Goal: Information Seeking & Learning: Learn about a topic

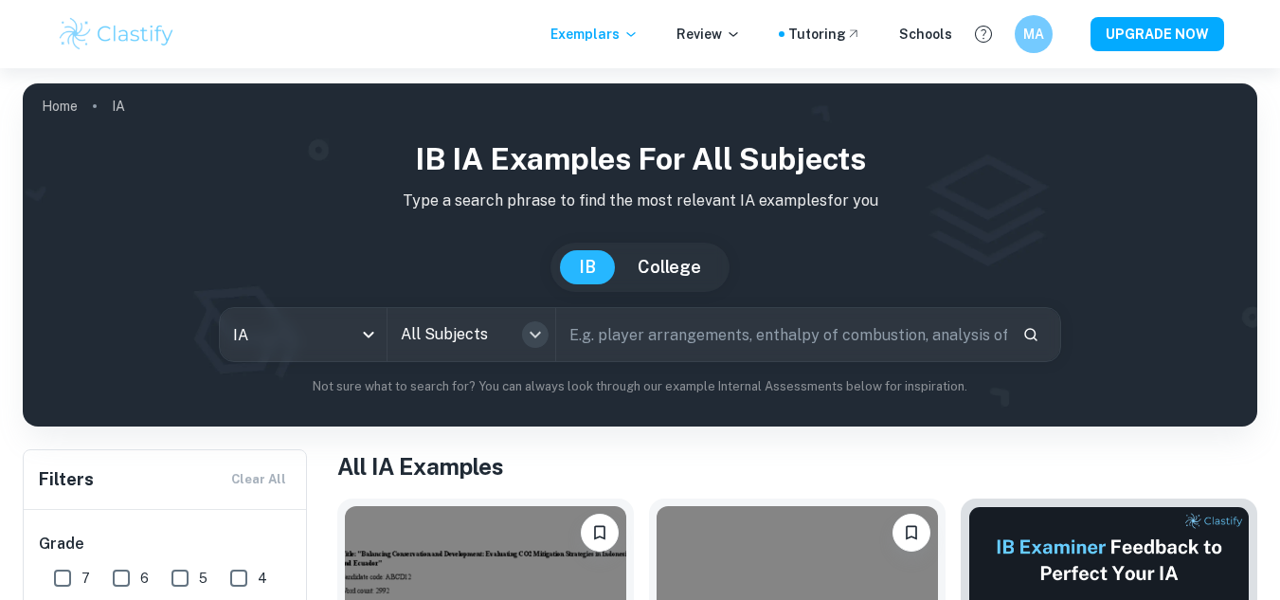
click at [536, 329] on icon "Open" at bounding box center [535, 334] width 23 height 23
click at [618, 335] on input "text" at bounding box center [782, 334] width 452 height 53
click at [522, 336] on button "Open" at bounding box center [535, 334] width 27 height 27
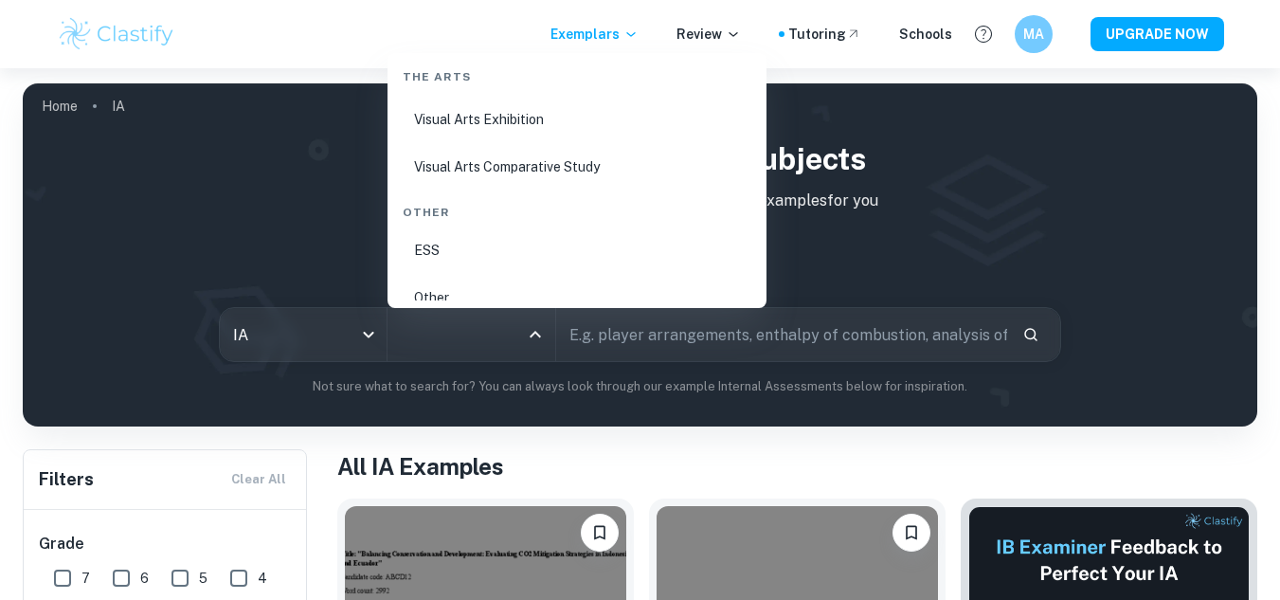
scroll to position [3707, 0]
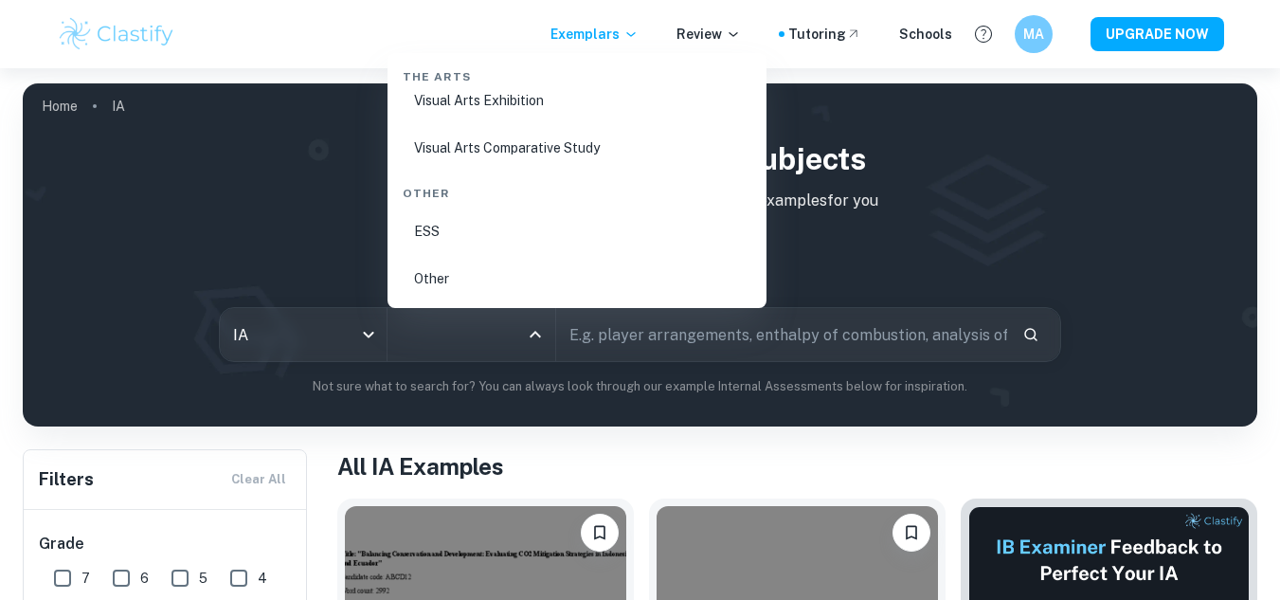
click at [423, 221] on li "ESS" at bounding box center [577, 231] width 364 height 44
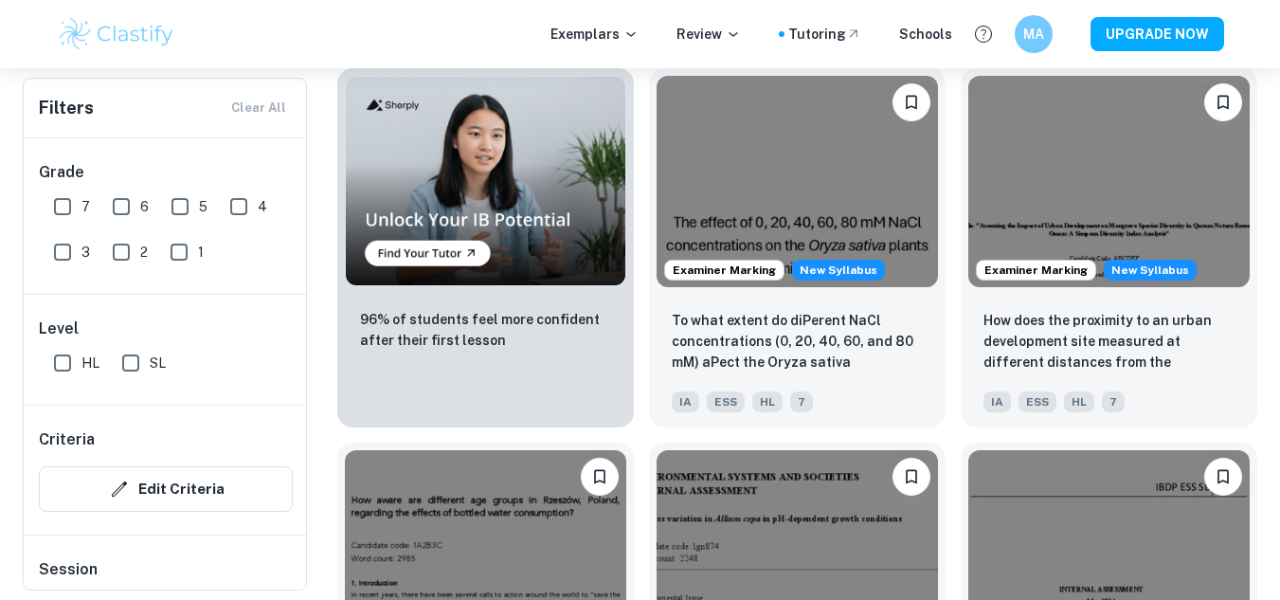
scroll to position [1280, 0]
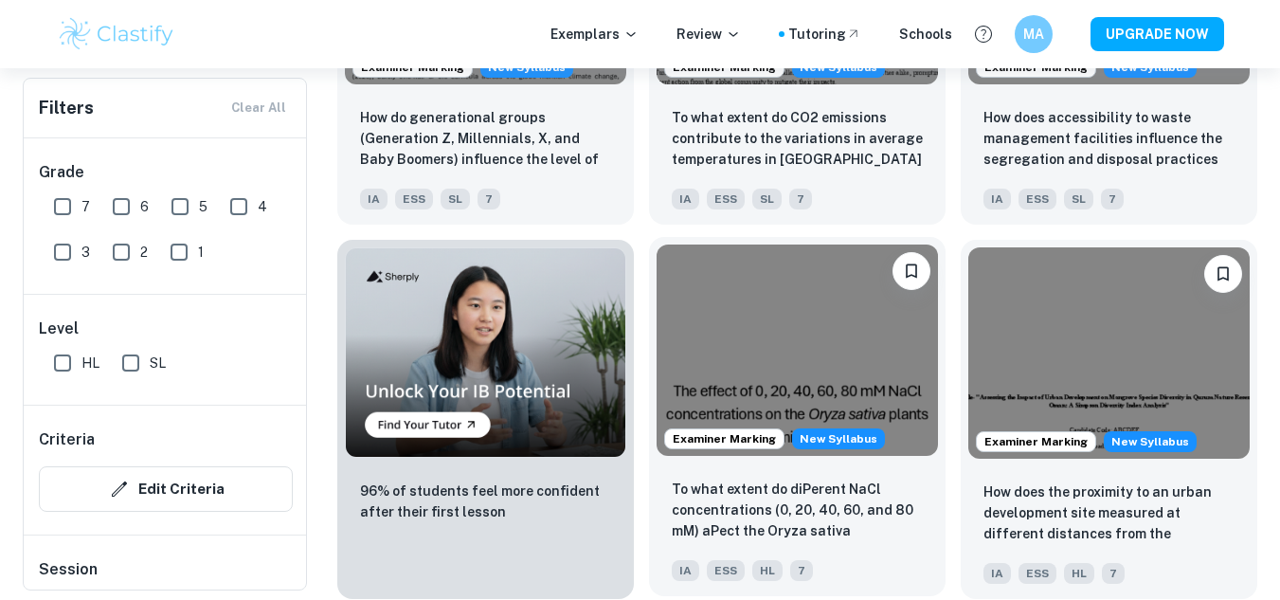
click at [819, 356] on img at bounding box center [797, 349] width 281 height 211
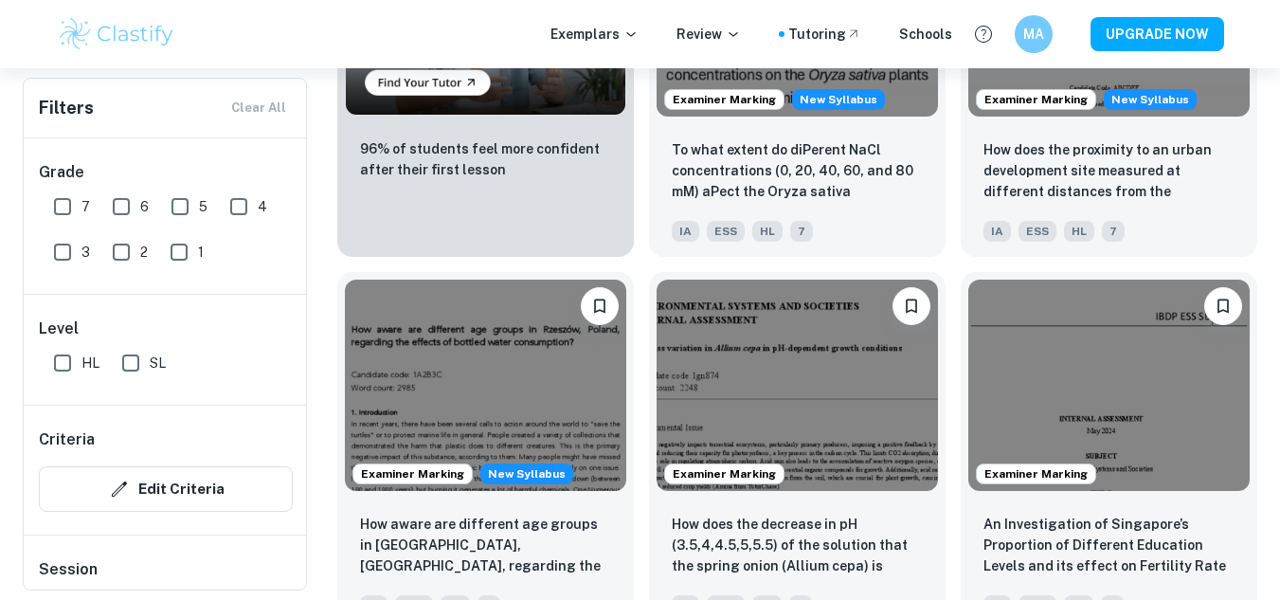
scroll to position [1701, 0]
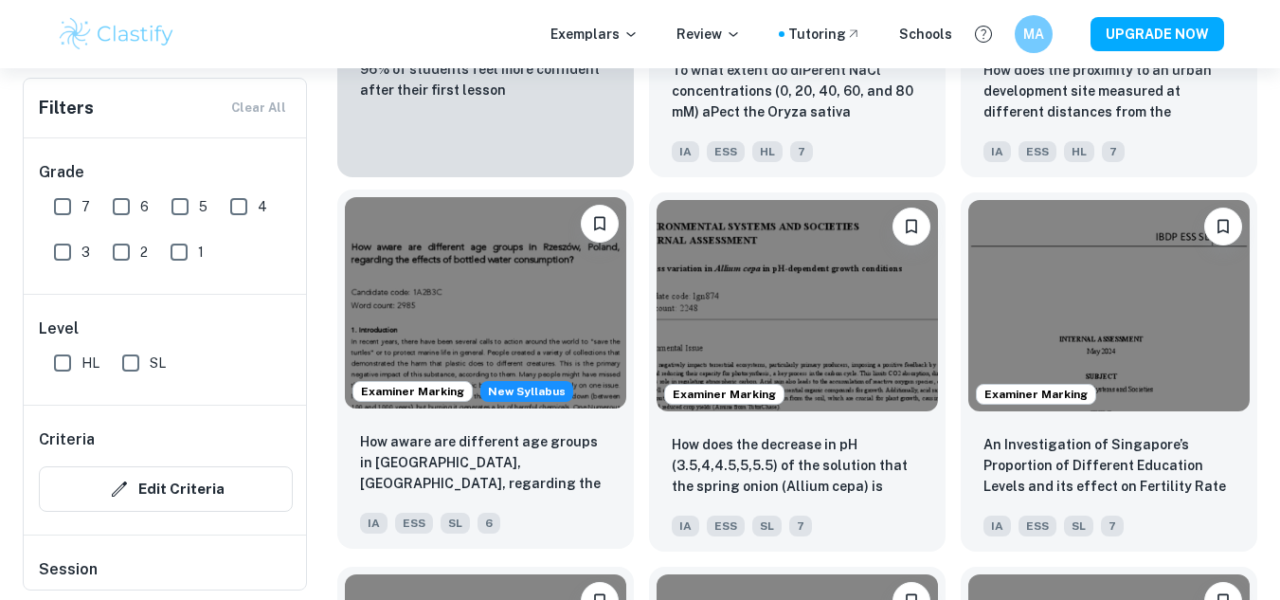
click at [452, 336] on img at bounding box center [485, 302] width 281 height 211
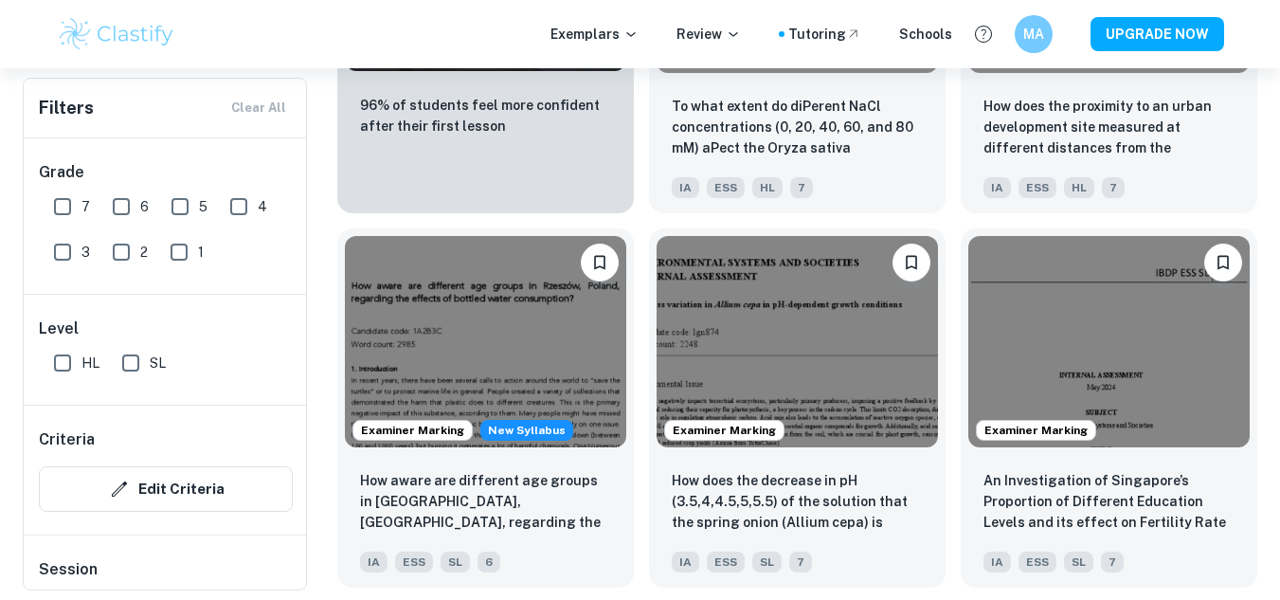
scroll to position [1654, 0]
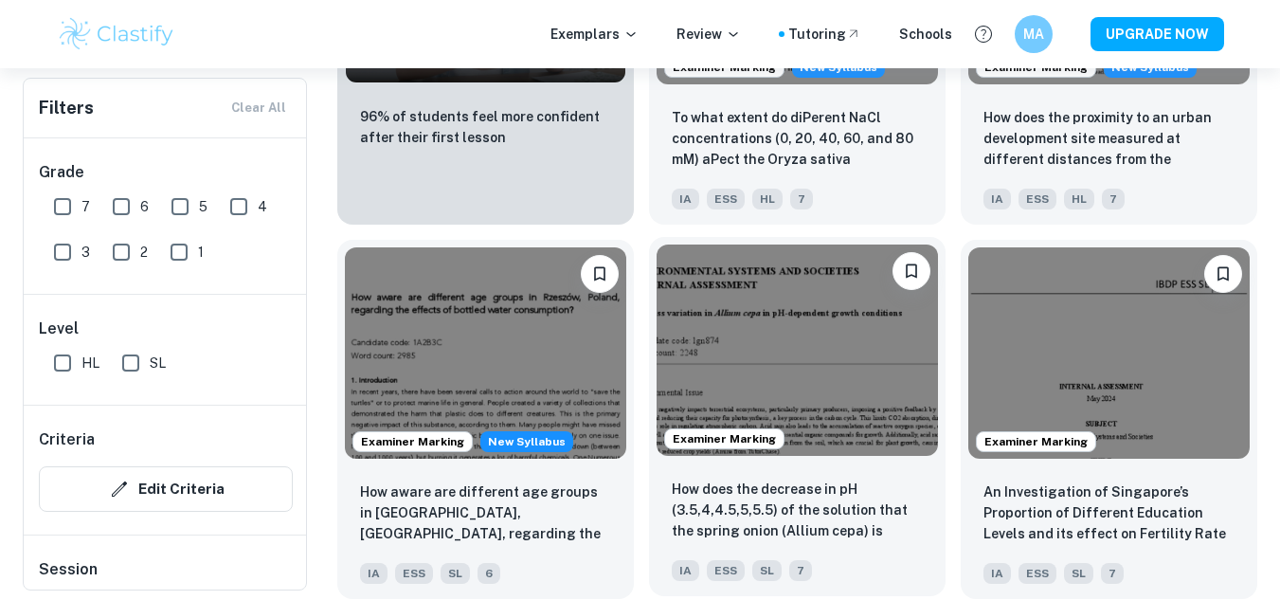
click at [765, 325] on img at bounding box center [797, 349] width 281 height 211
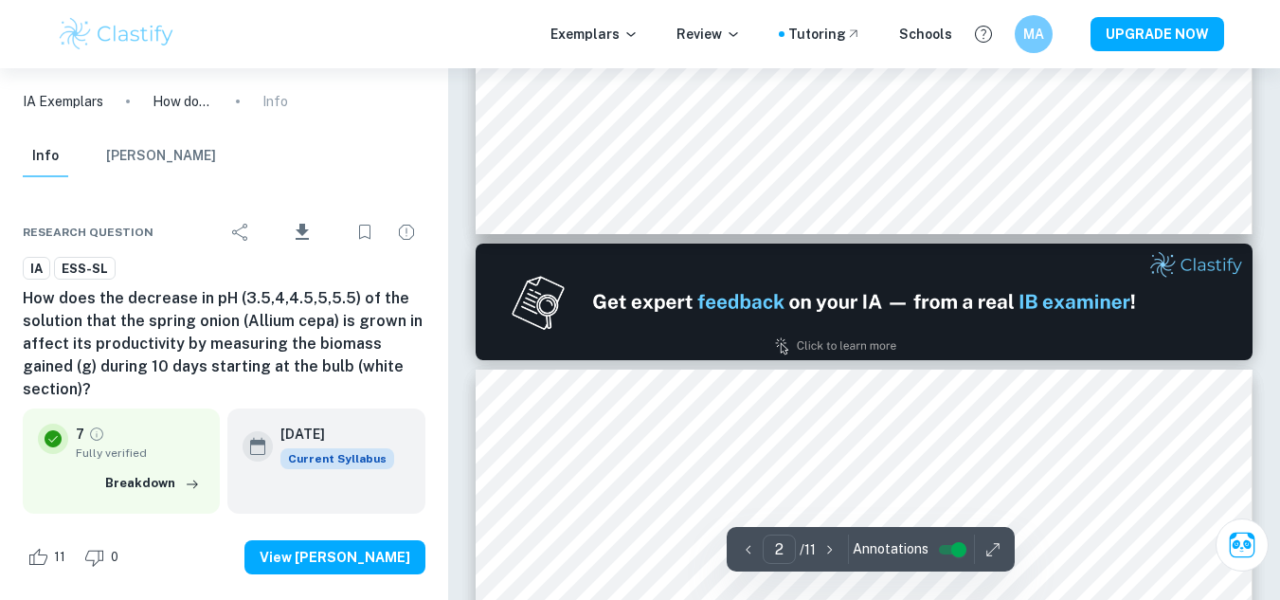
type input "1"
